Goal: Transaction & Acquisition: Purchase product/service

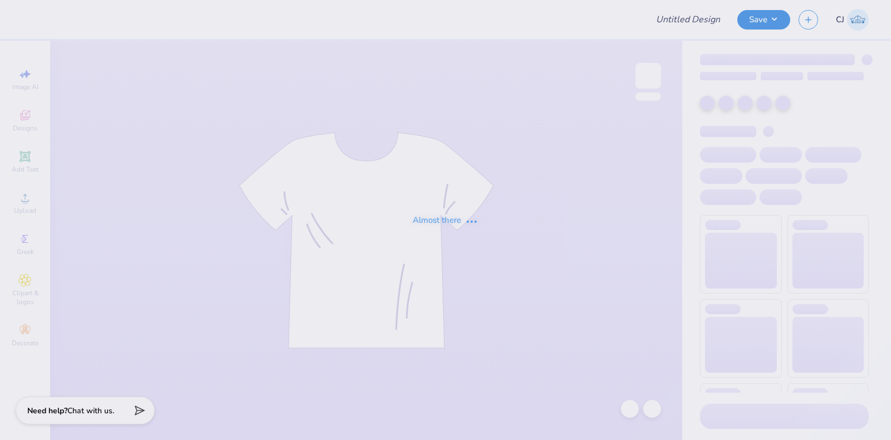
type input "[PERSON_NAME] : [US_STATE][GEOGRAPHIC_DATA]"
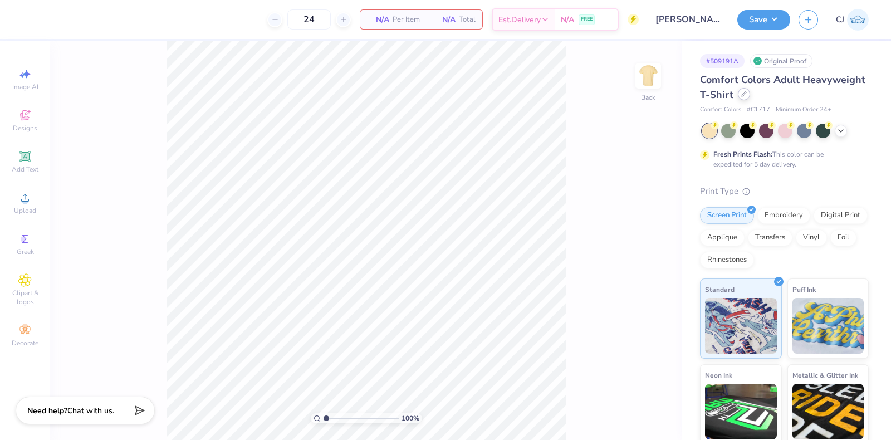
click at [808, 100] on div "Comfort Colors Adult Heavyweight T-Shirt" at bounding box center [784, 87] width 169 height 30
click at [747, 92] on icon at bounding box center [744, 94] width 6 height 6
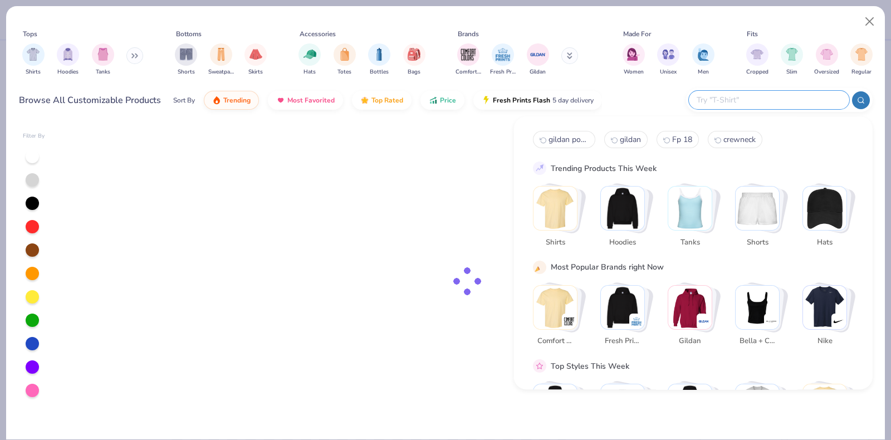
click at [777, 99] on input "text" at bounding box center [768, 100] width 146 height 13
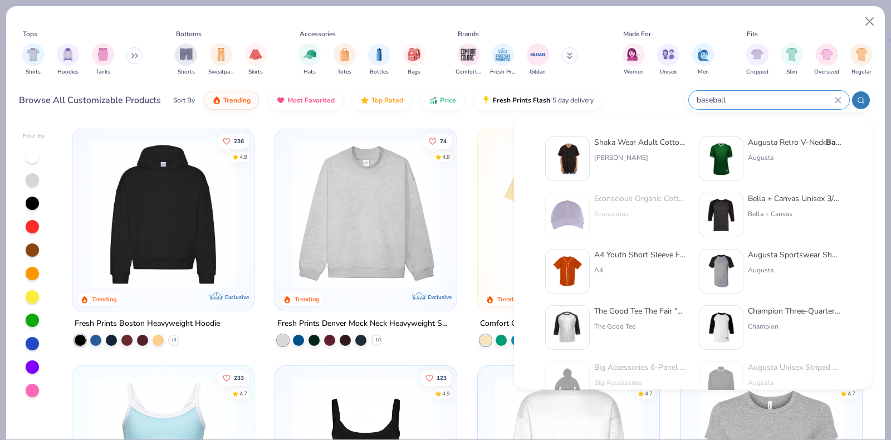
type input "baseball"
drag, startPoint x: 753, startPoint y: 95, endPoint x: 715, endPoint y: 96, distance: 37.3
click at [686, 98] on div "baseball" at bounding box center [779, 100] width 186 height 24
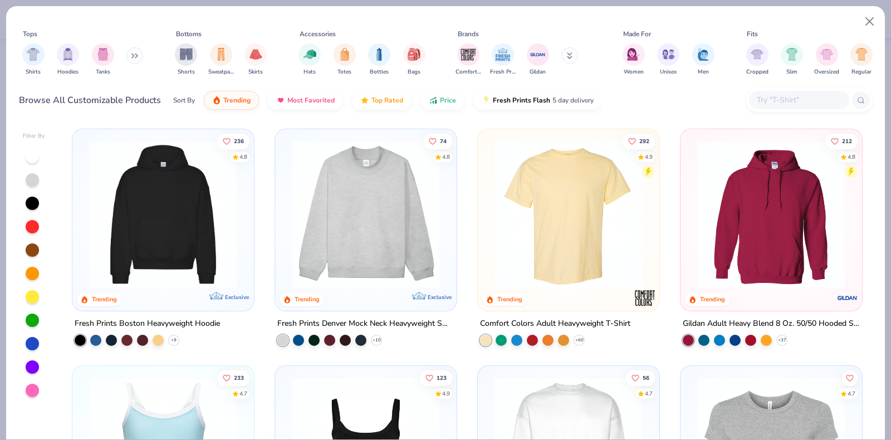
click at [763, 99] on input "text" at bounding box center [798, 100] width 86 height 13
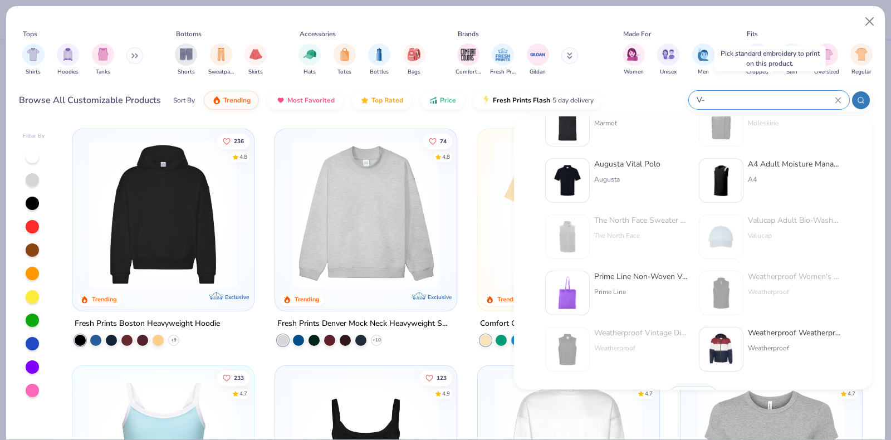
scroll to position [456, 0]
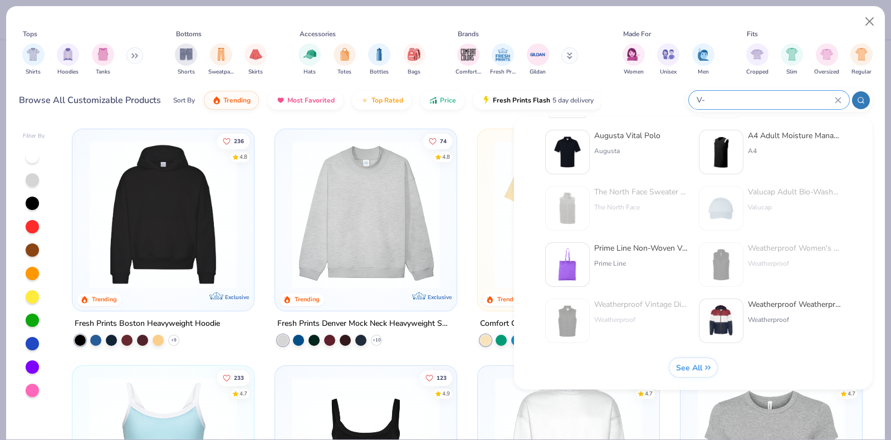
type input "V-"
click at [688, 365] on span "See All" at bounding box center [688, 367] width 26 height 11
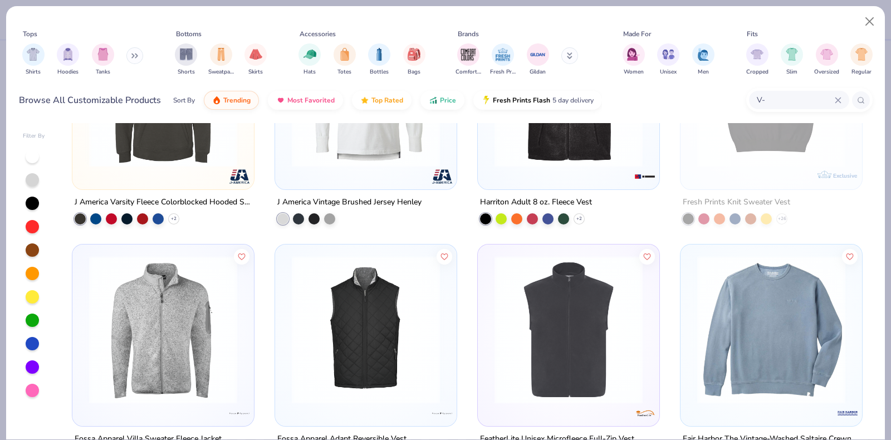
scroll to position [3201, 0]
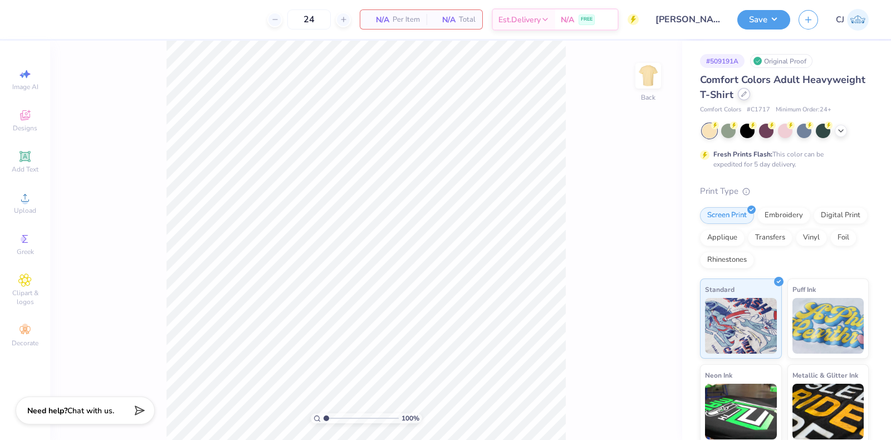
click at [747, 95] on icon at bounding box center [744, 94] width 6 height 6
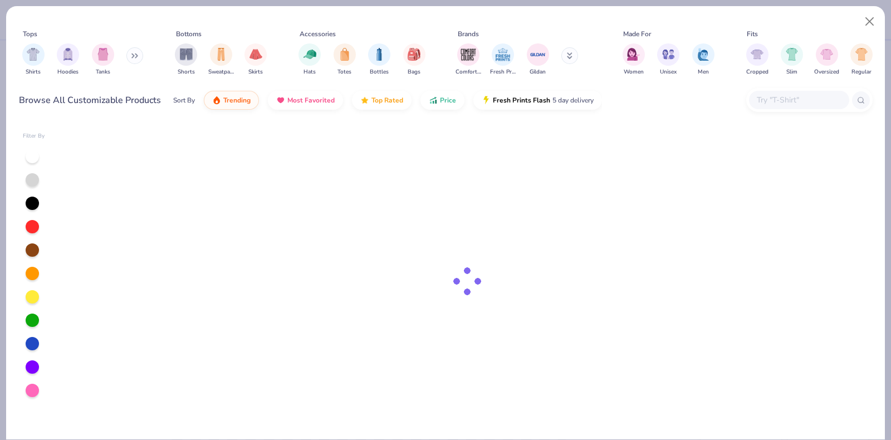
click at [784, 104] on input "text" at bounding box center [798, 100] width 86 height 13
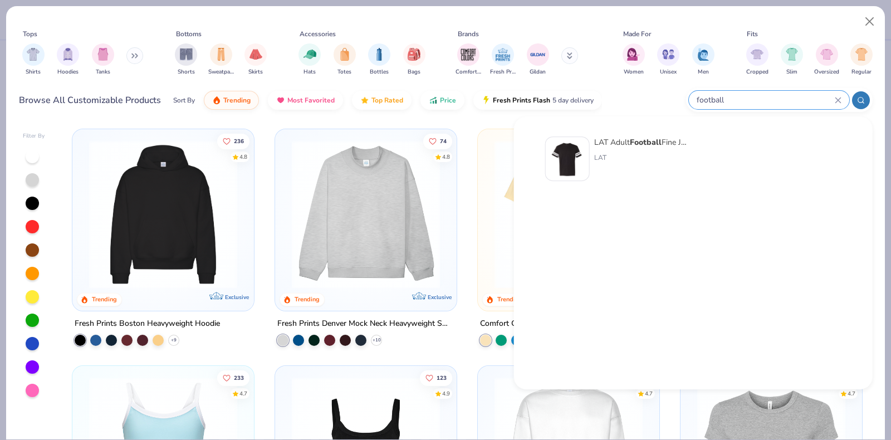
type input "football"
click at [577, 162] on img at bounding box center [567, 158] width 35 height 35
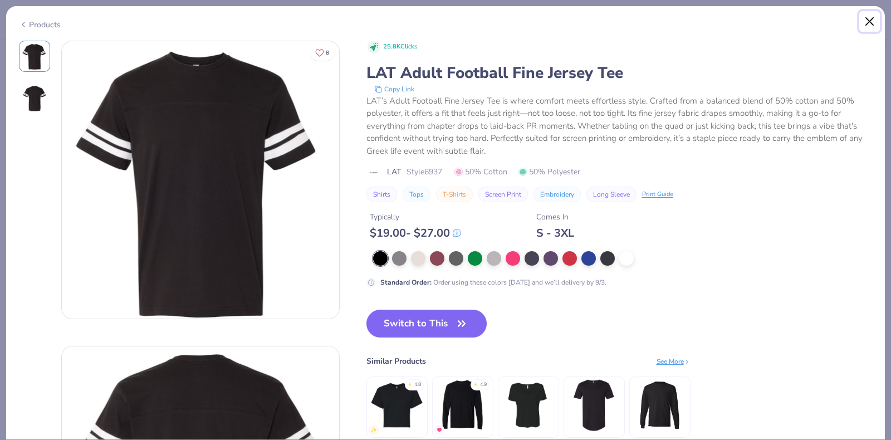
click at [868, 18] on button "Close" at bounding box center [869, 21] width 21 height 21
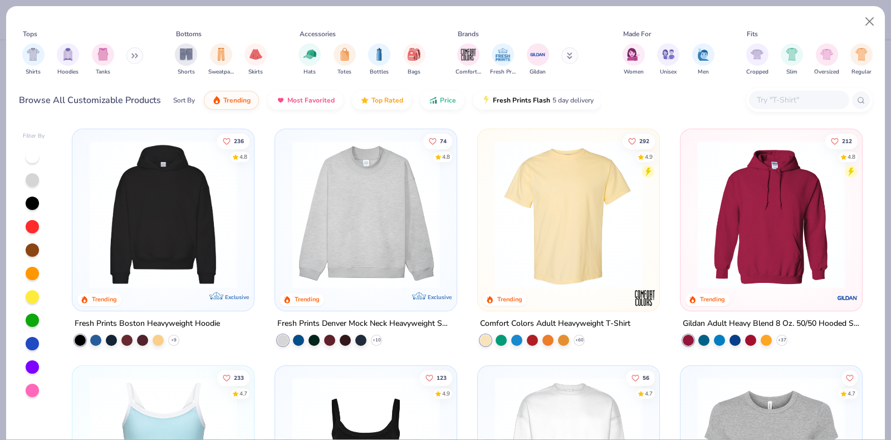
click at [771, 91] on div at bounding box center [799, 100] width 100 height 18
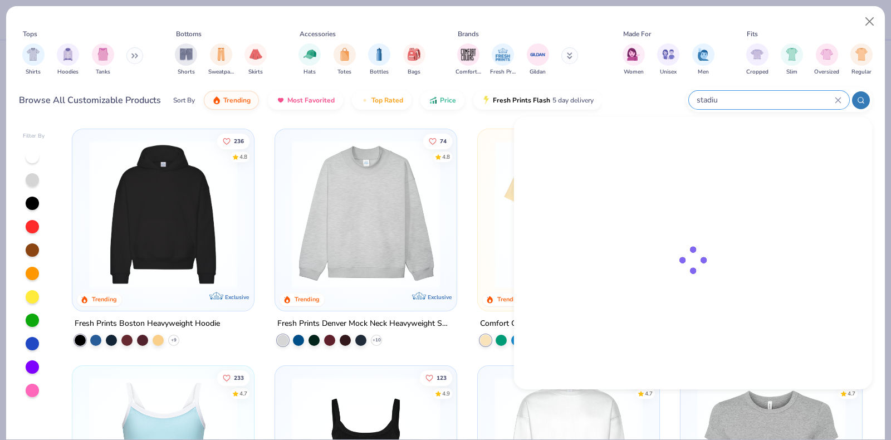
type input "stadium"
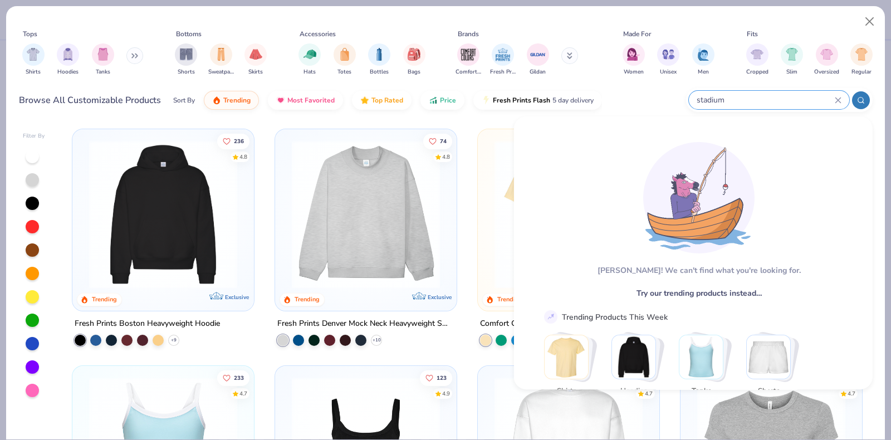
drag, startPoint x: 698, startPoint y: 99, endPoint x: 633, endPoint y: 98, distance: 65.1
click at [633, 98] on div "Browse All Customizable Products Sort By Trending Most Favorited Top Rated Pric…" at bounding box center [445, 100] width 853 height 31
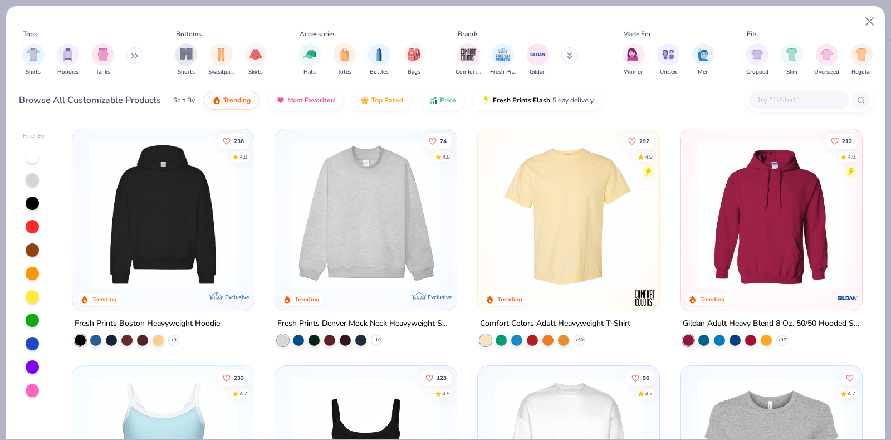
click at [783, 106] on div at bounding box center [799, 100] width 100 height 18
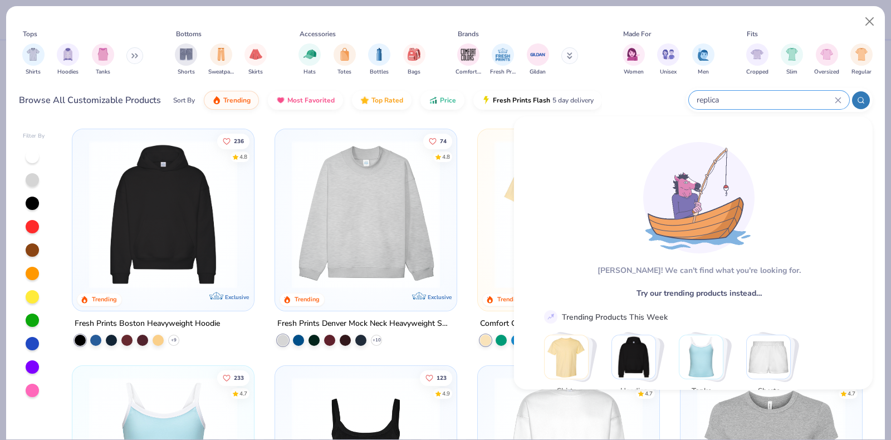
type input "replica"
drag, startPoint x: 711, startPoint y: 100, endPoint x: 679, endPoint y: 105, distance: 32.0
click at [679, 105] on div "Browse All Customizable Products Sort By Trending Most Favorited Top Rated Pric…" at bounding box center [445, 100] width 853 height 31
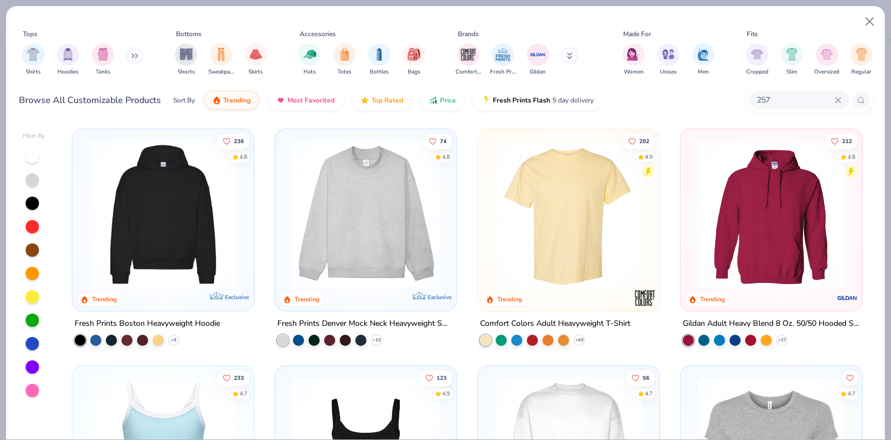
type input "257"
